Goal: Transaction & Acquisition: Book appointment/travel/reservation

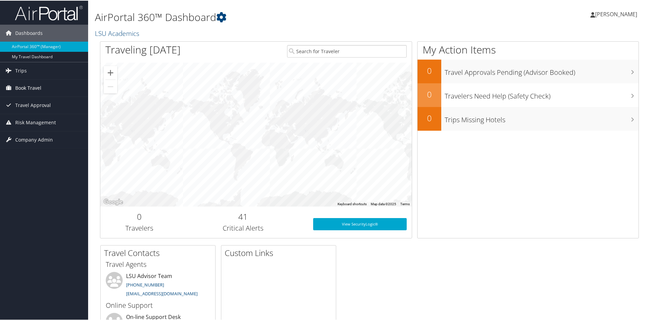
click at [44, 87] on link "Book Travel" at bounding box center [44, 87] width 88 height 17
click at [44, 113] on link "Book/Manage Online Trips" at bounding box center [44, 111] width 88 height 10
